Goal: Task Accomplishment & Management: Use online tool/utility

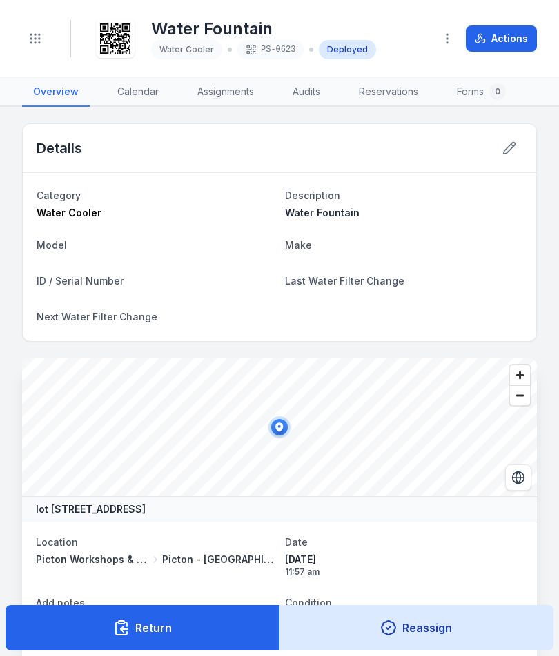
click at [37, 48] on button "Toggle Navigation" at bounding box center [35, 39] width 26 height 26
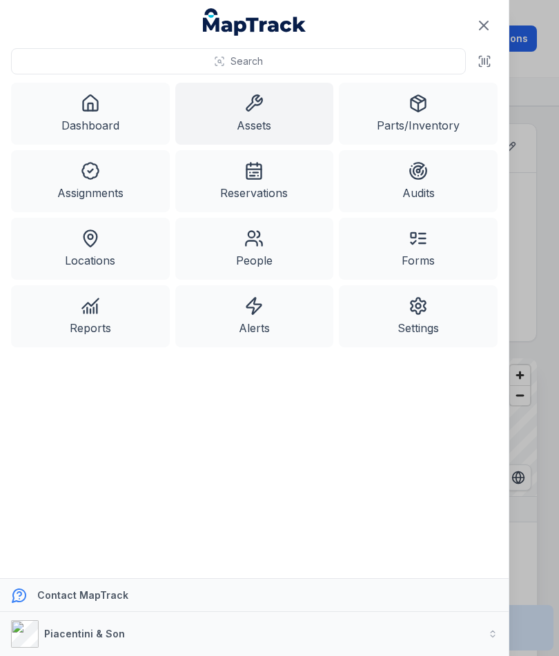
click at [234, 119] on link "Assets" at bounding box center [254, 114] width 159 height 62
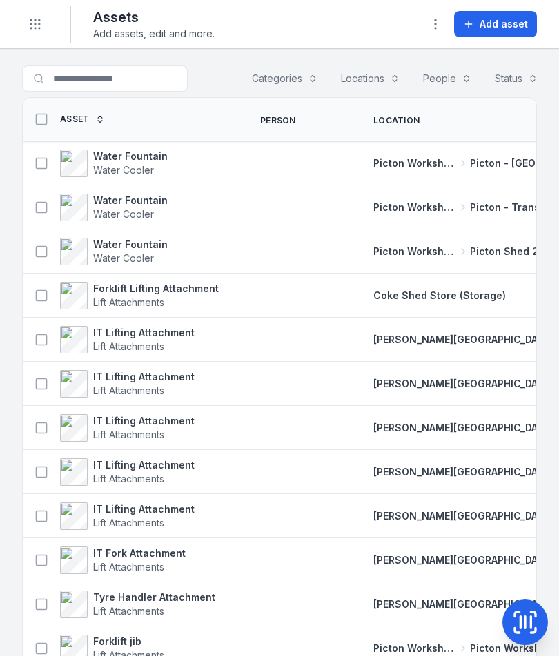
click at [502, 24] on span "Add asset" at bounding box center [503, 24] width 48 height 14
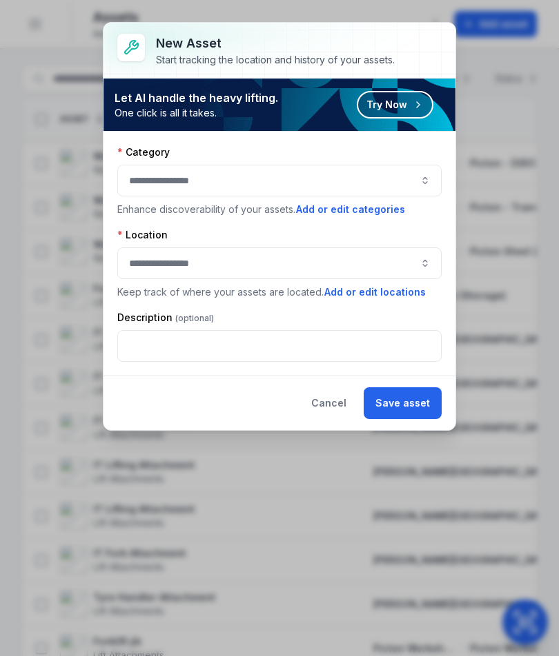
click at [394, 191] on button "button" at bounding box center [279, 181] width 324 height 32
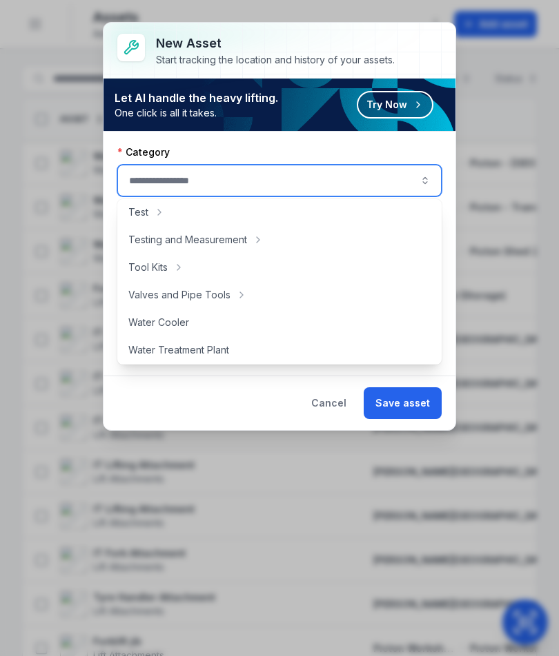
scroll to position [751, 0]
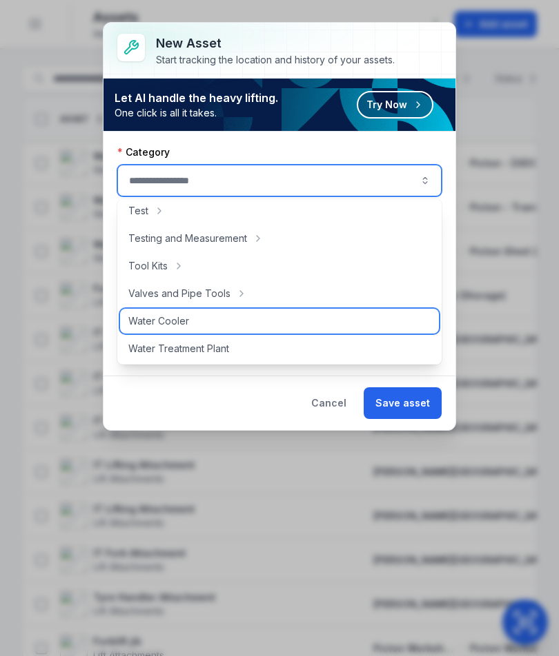
click at [316, 317] on div "Water Cooler" at bounding box center [279, 321] width 319 height 25
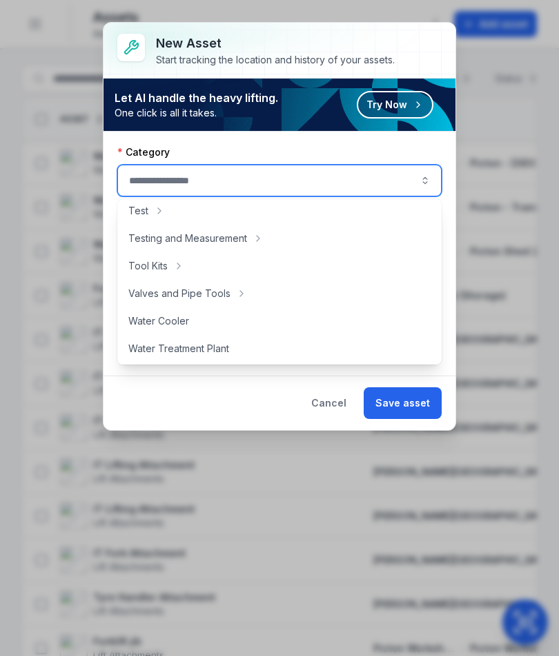
type input "**********"
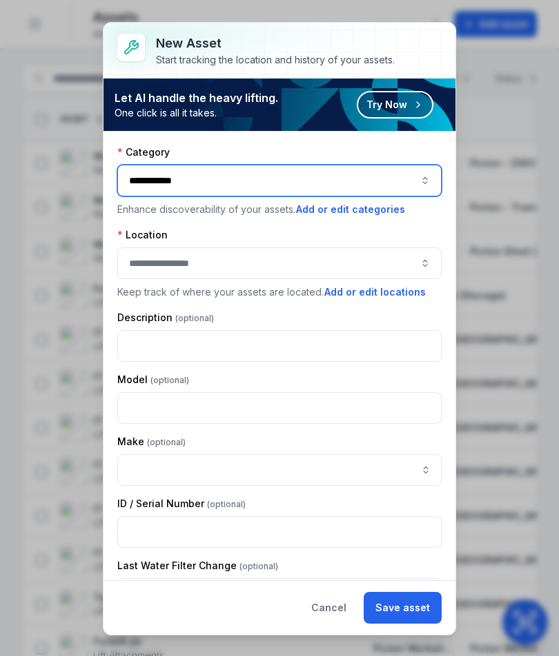
click at [375, 248] on button "button" at bounding box center [279, 264] width 324 height 32
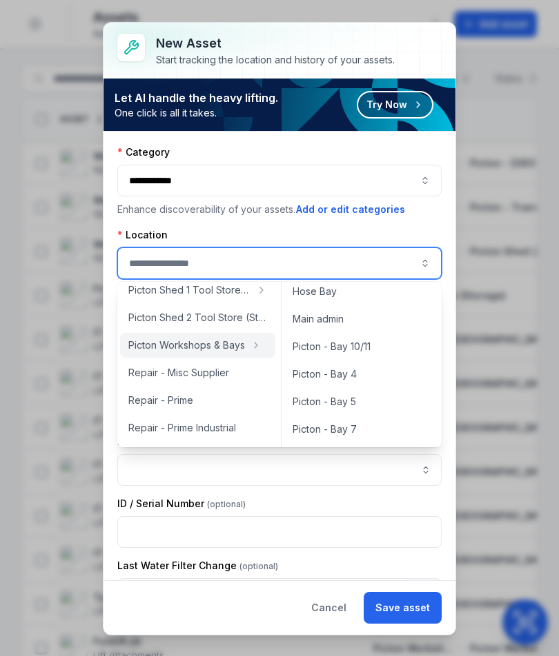
scroll to position [101, 0]
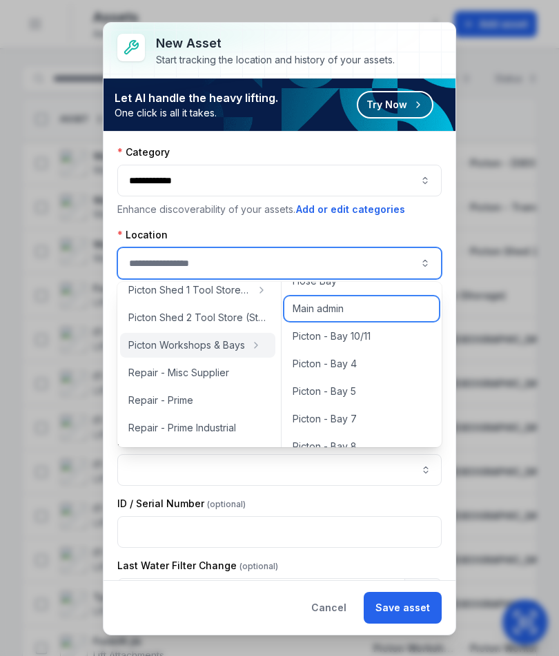
click at [361, 314] on div "Main admin" at bounding box center [361, 308] width 154 height 25
type input "**********"
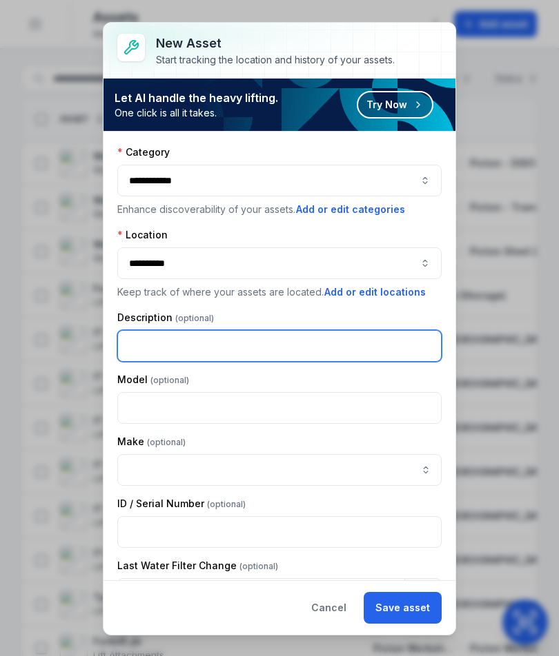
click at [298, 344] on input "text" at bounding box center [279, 346] width 324 height 32
click at [378, 345] on input "text" at bounding box center [279, 346] width 324 height 32
type input "**********"
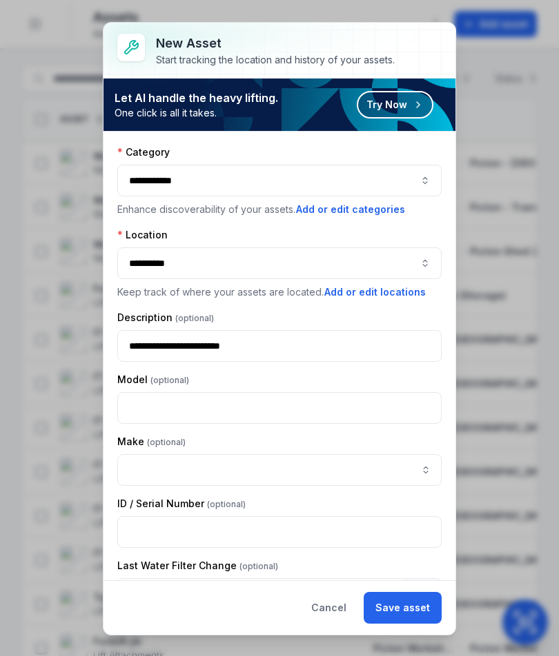
click at [417, 599] on button "Save asset" at bounding box center [402, 608] width 78 height 32
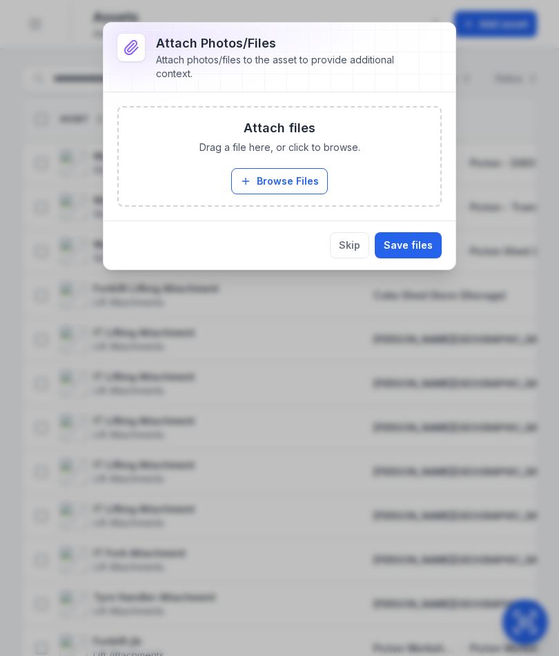
click at [312, 192] on button "Browse Files" at bounding box center [279, 181] width 97 height 26
click at [288, 173] on button "Browse Files" at bounding box center [279, 181] width 97 height 26
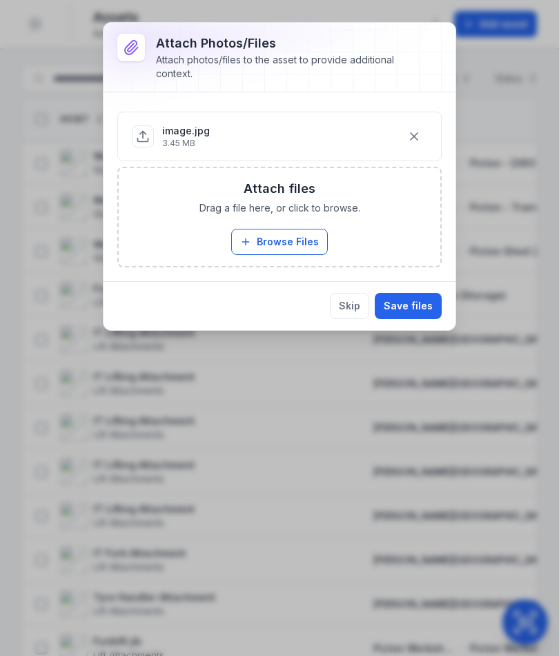
click at [416, 296] on button "Save files" at bounding box center [407, 306] width 67 height 26
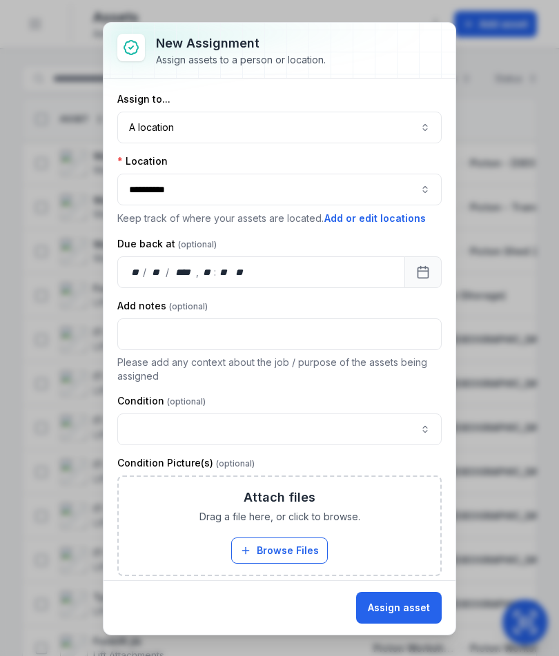
click at [430, 596] on button "Assign asset" at bounding box center [399, 608] width 86 height 32
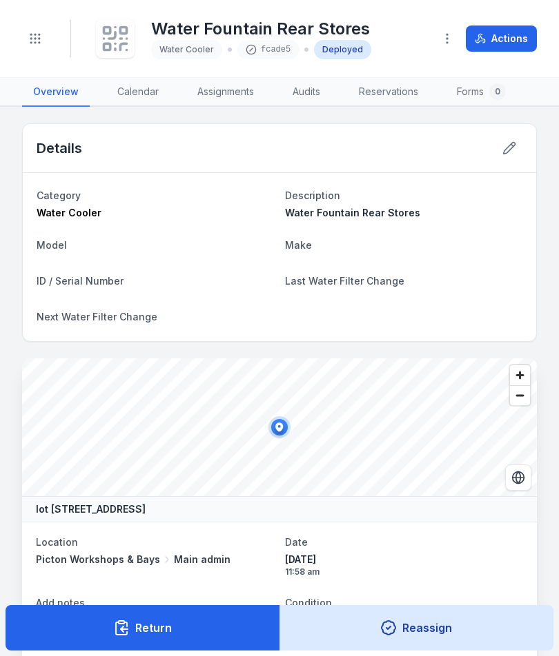
click at [113, 35] on icon at bounding box center [115, 38] width 30 height 30
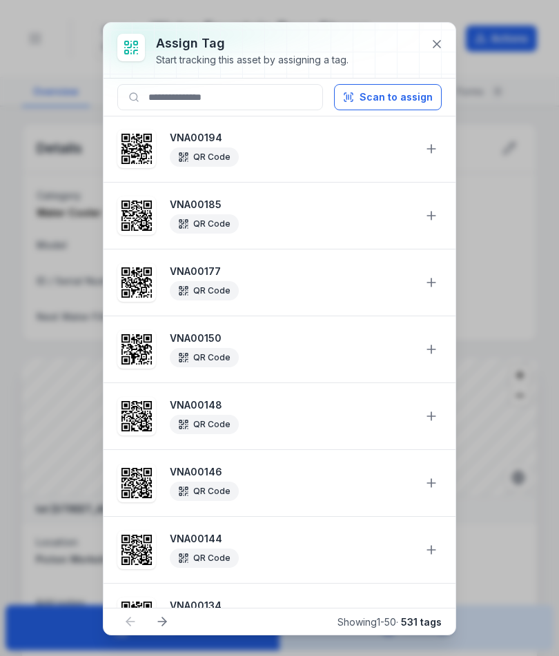
click at [414, 84] on button "Scan to assign" at bounding box center [388, 97] width 108 height 26
